Goal: Information Seeking & Learning: Learn about a topic

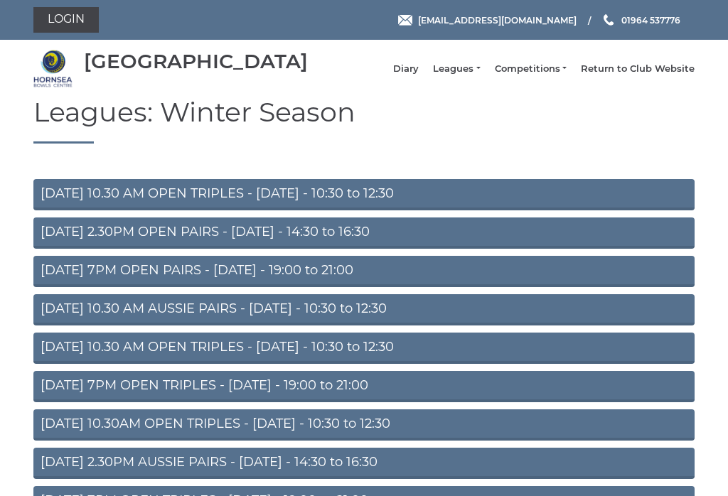
click at [477, 73] on link "Leagues" at bounding box center [456, 69] width 47 height 13
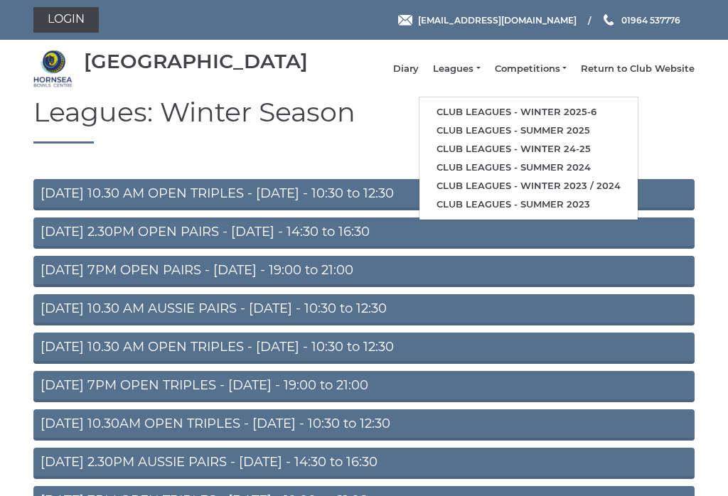
click at [607, 115] on link "Club leagues - Winter 2025-6" at bounding box center [529, 112] width 218 height 18
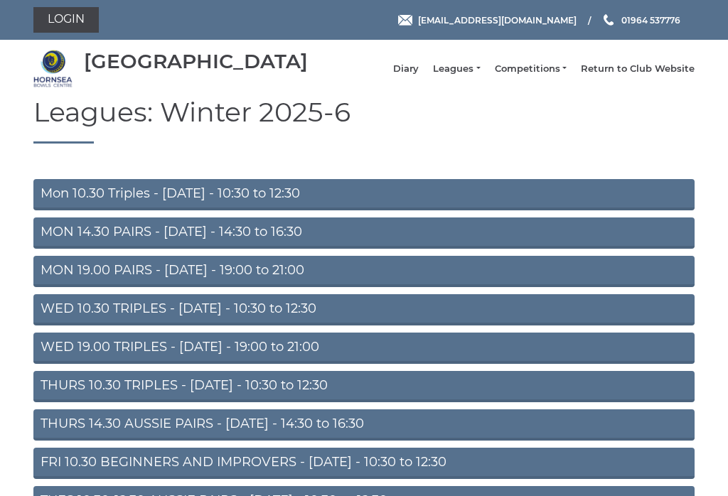
click at [58, 208] on link "Mon 10.30 Triples - Monday - 10:30 to 12:30" at bounding box center [363, 194] width 661 height 31
click at [60, 242] on link "MON 14.30 PAIRS - [DATE] - 14:30 to 16:30" at bounding box center [363, 233] width 661 height 31
